Goal: Find specific page/section: Find specific page/section

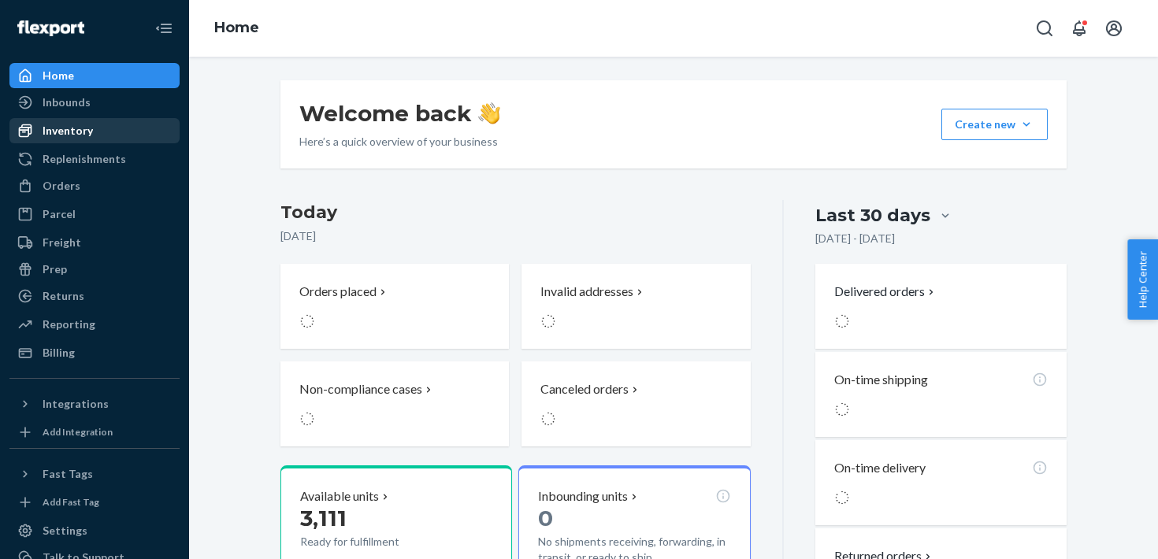
click at [80, 140] on div "Inventory" at bounding box center [94, 131] width 167 height 22
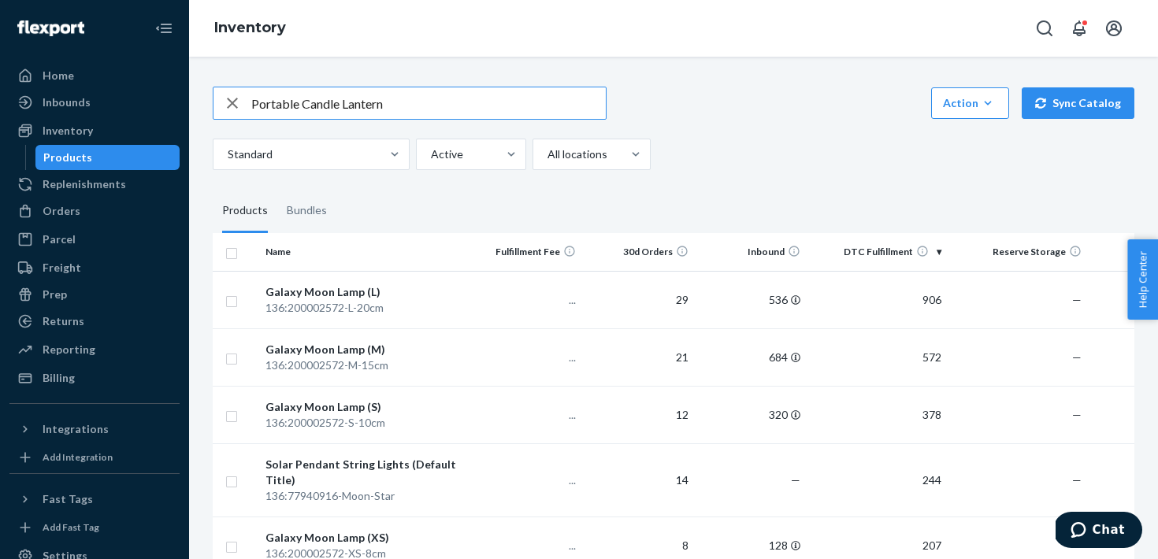
type input "Portable Candle Lantern"
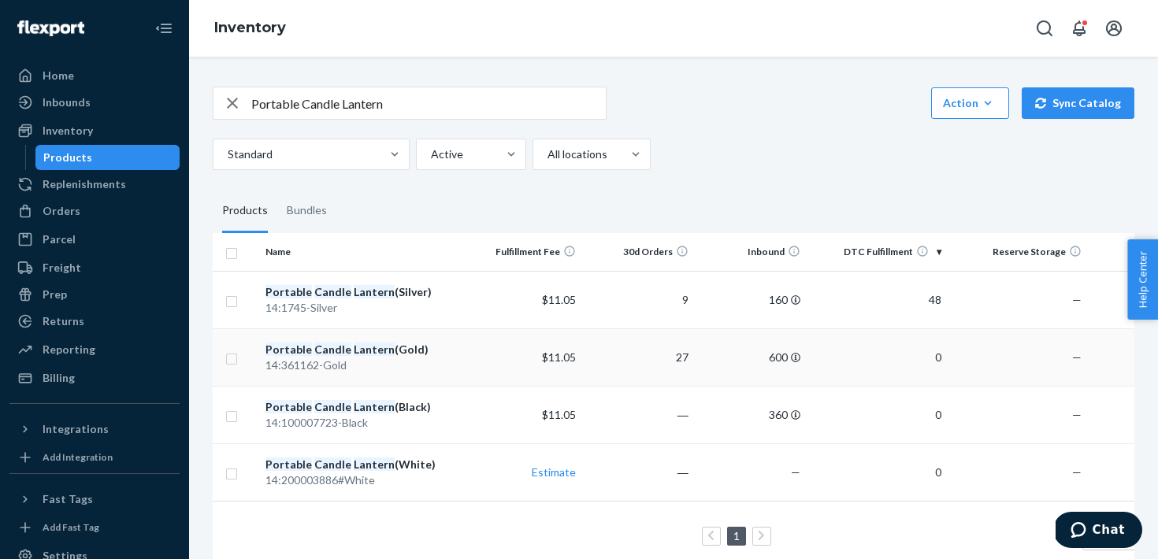
click at [422, 363] on div "14:361162-Gold" at bounding box center [364, 366] width 198 height 16
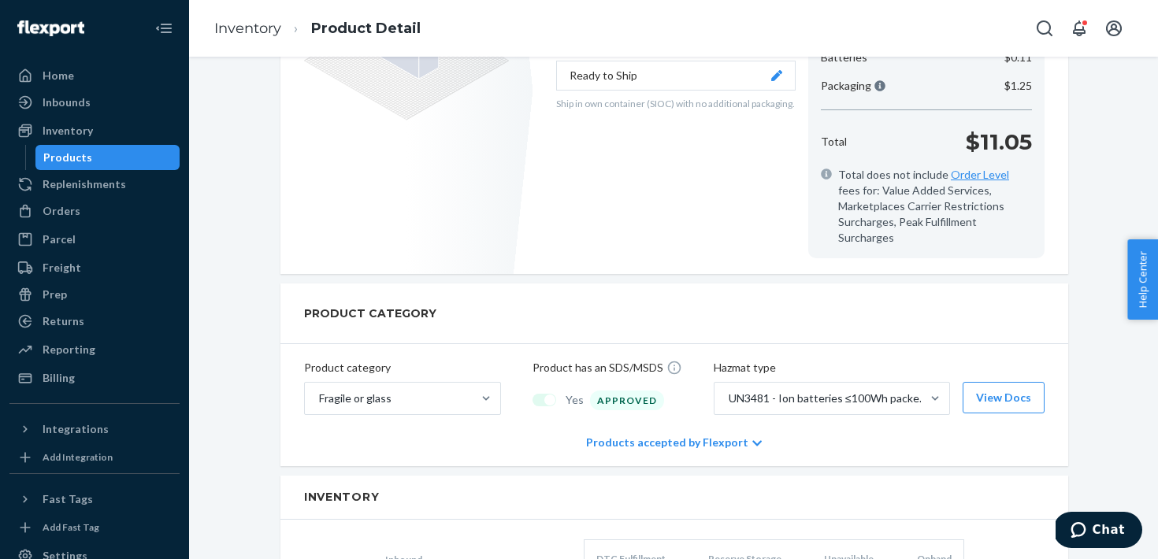
scroll to position [276, 0]
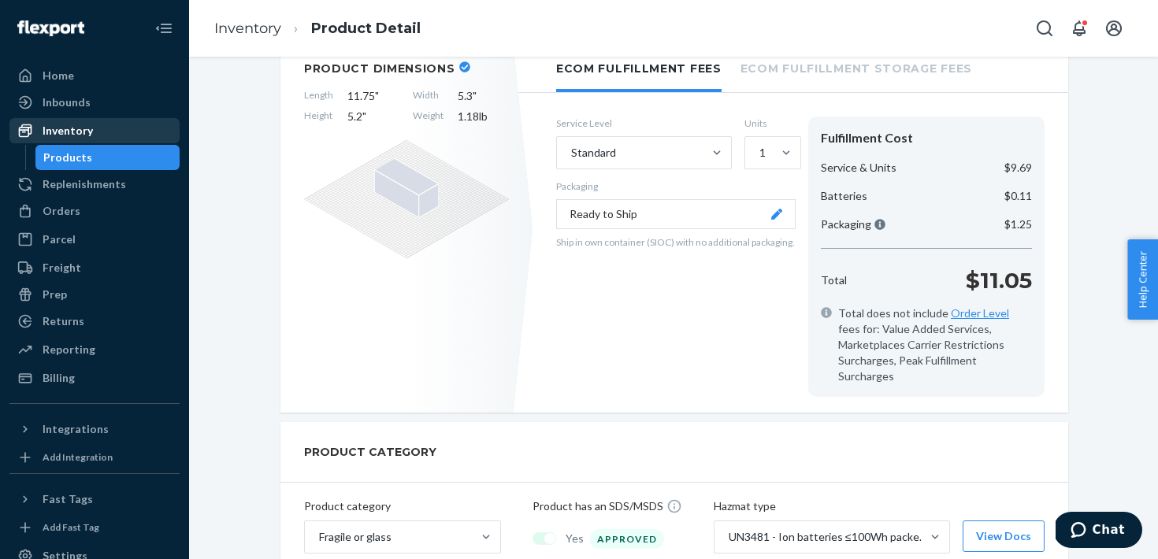
click at [69, 120] on div "Inventory" at bounding box center [94, 131] width 167 height 22
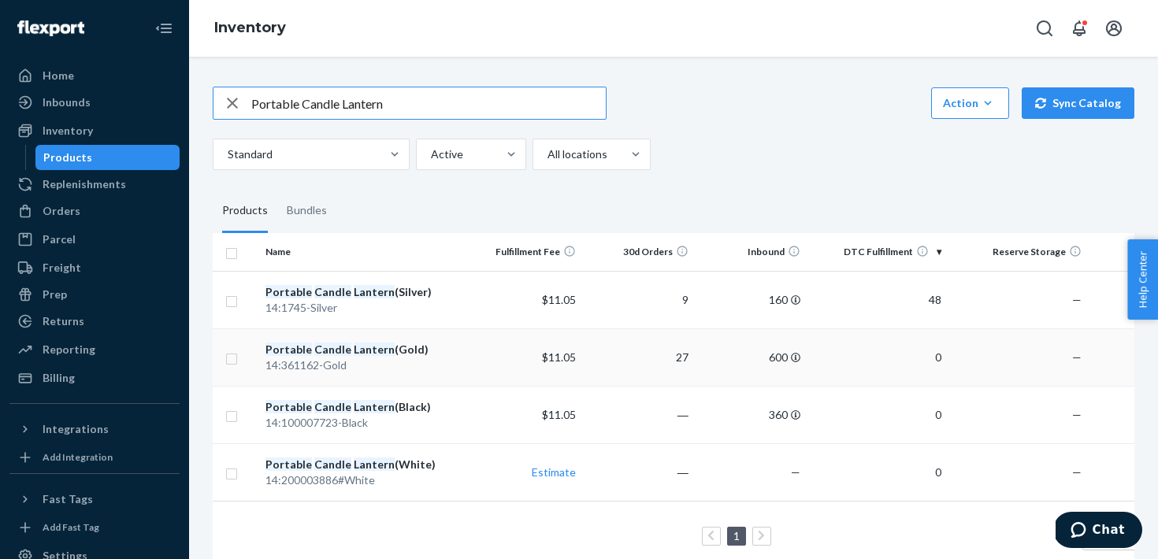
scroll to position [0, 94]
